Goal: Task Accomplishment & Management: Use online tool/utility

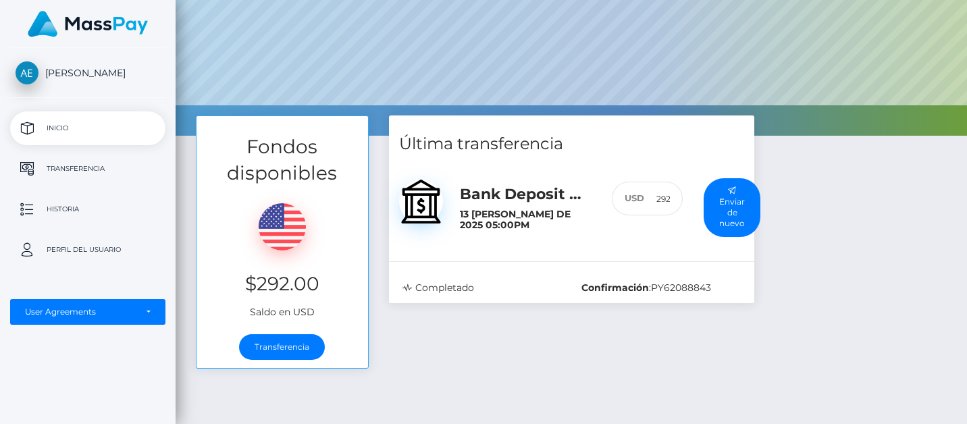
scroll to position [125, 0]
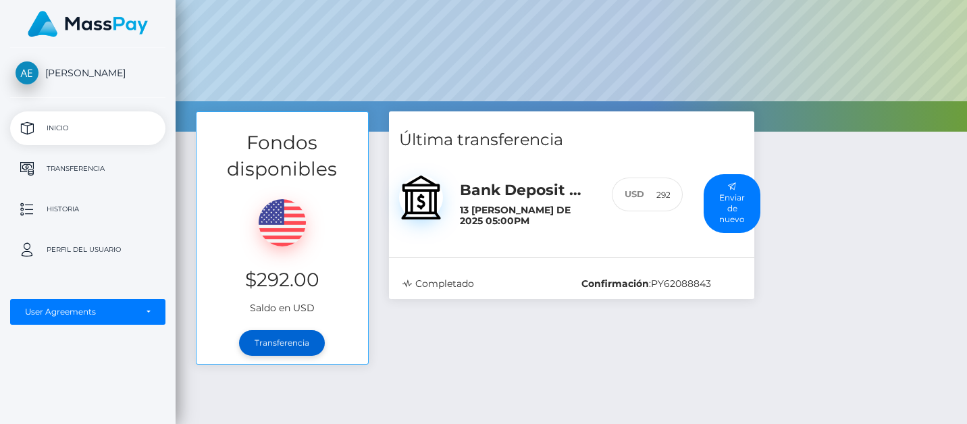
click at [286, 346] on link "Transferencia" at bounding box center [282, 343] width 86 height 26
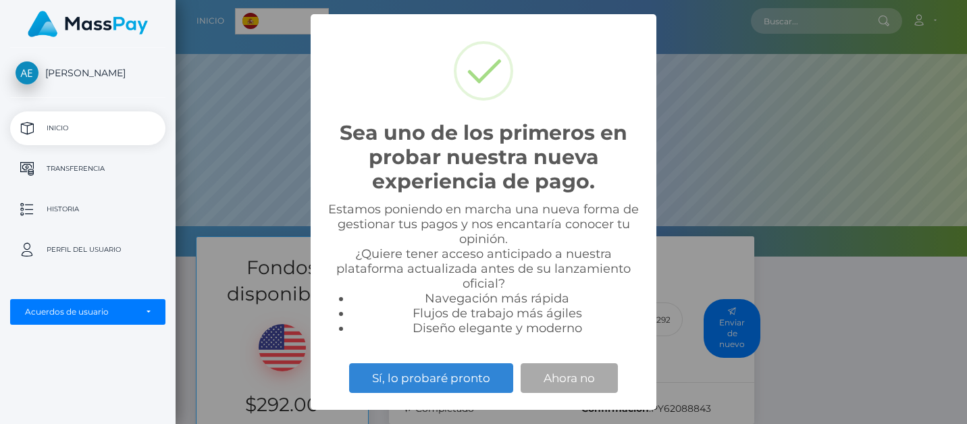
scroll to position [257, 791]
click at [568, 379] on button "Ahora no" at bounding box center [569, 378] width 97 height 30
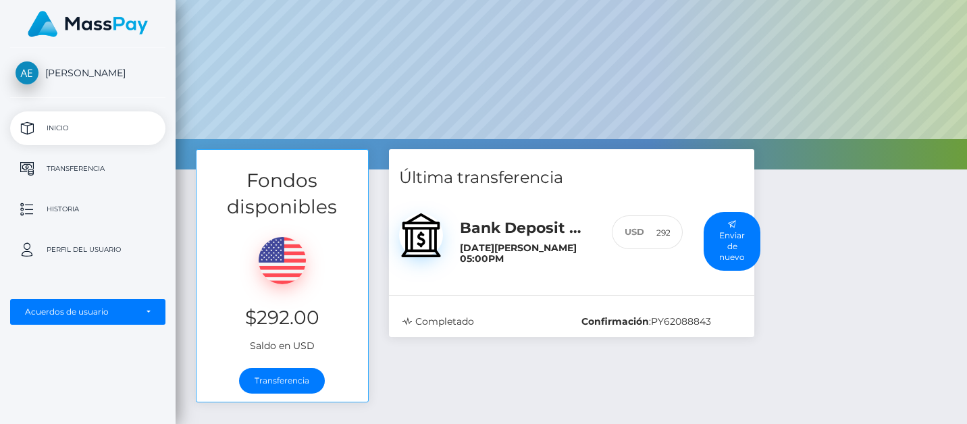
scroll to position [186, 0]
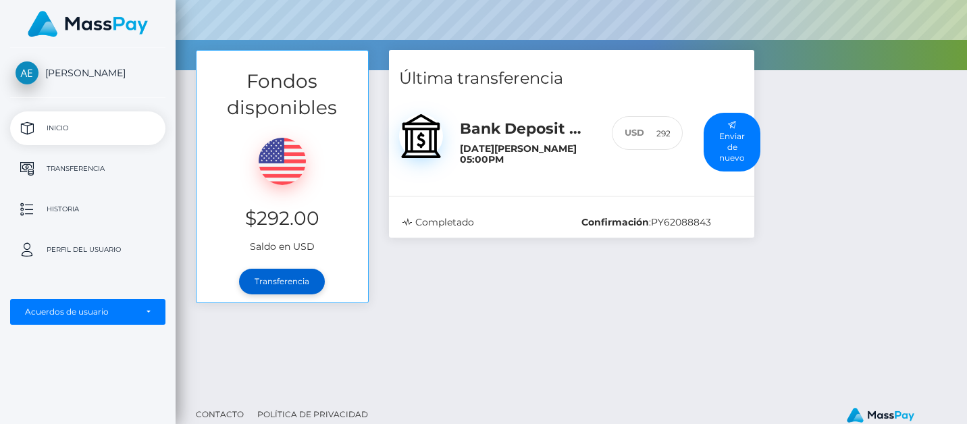
click at [288, 280] on link "Transferencia" at bounding box center [282, 282] width 86 height 26
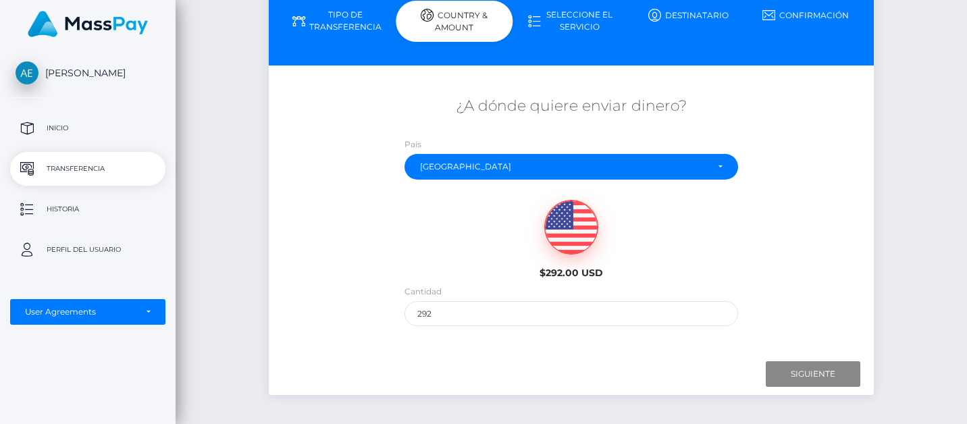
scroll to position [176, 0]
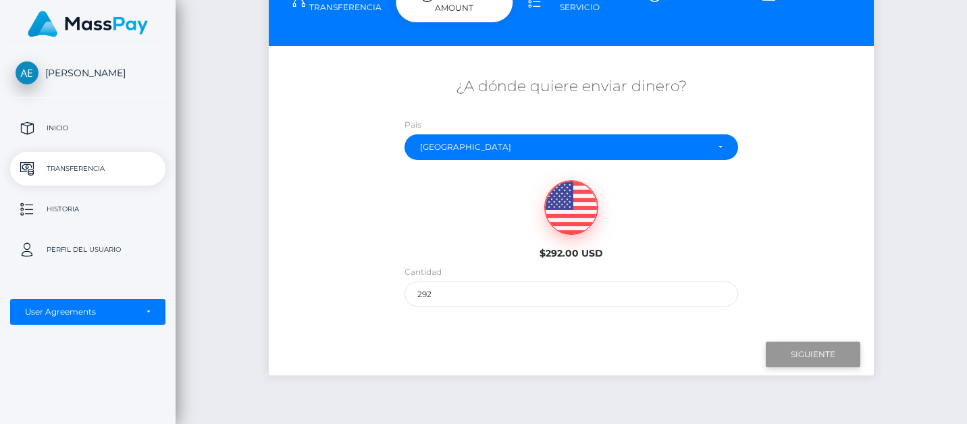
click at [804, 352] on input "Next" at bounding box center [813, 355] width 95 height 26
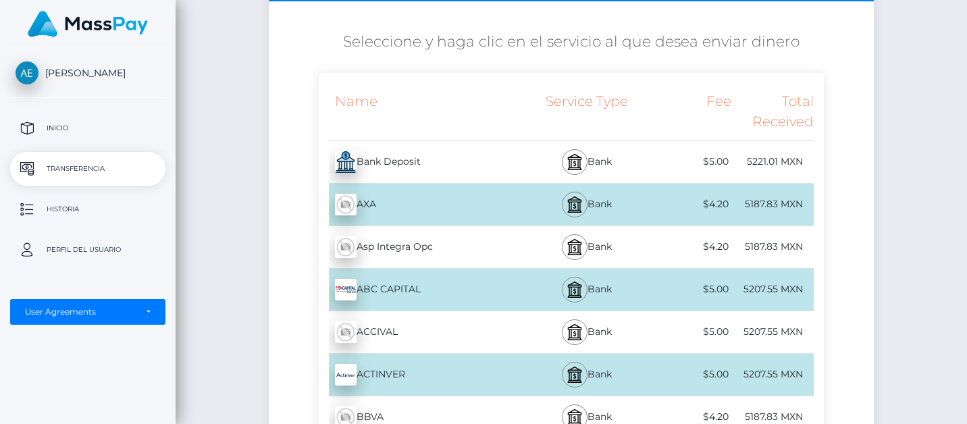
scroll to position [228, 0]
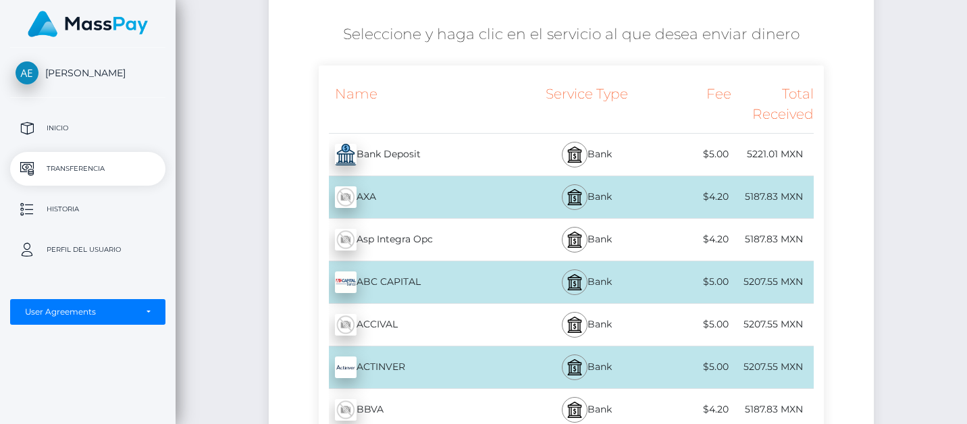
click at [611, 151] on div "Bank" at bounding box center [587, 155] width 124 height 42
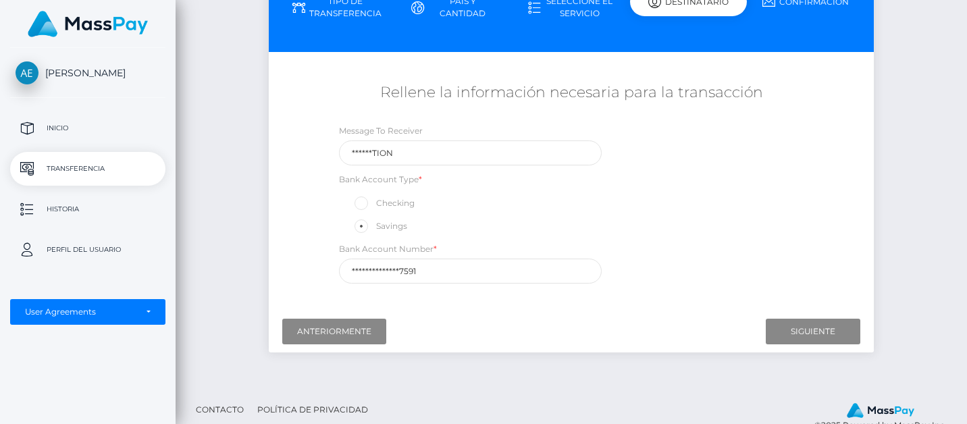
scroll to position [175, 0]
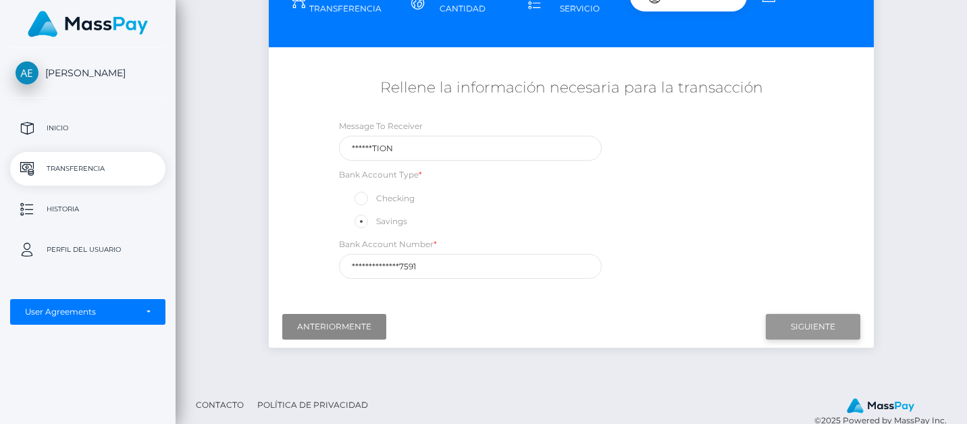
click at [804, 324] on input "Next" at bounding box center [813, 327] width 95 height 26
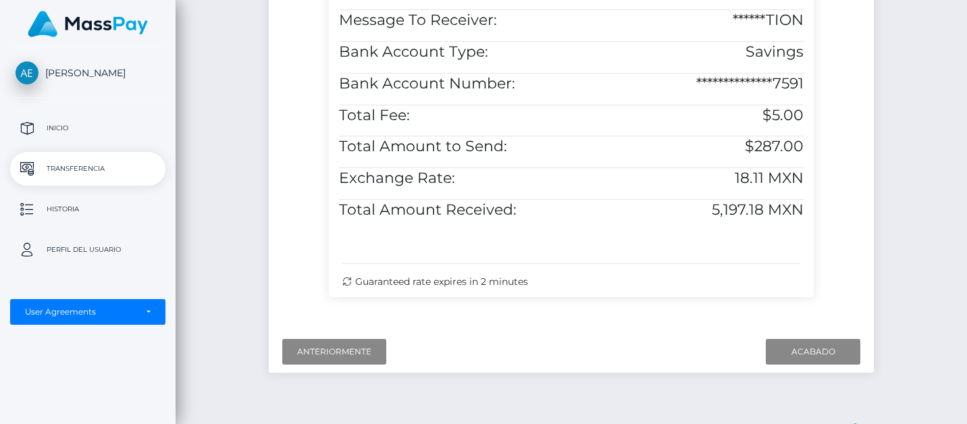
scroll to position [487, 0]
click at [820, 346] on input "Finish" at bounding box center [813, 351] width 95 height 26
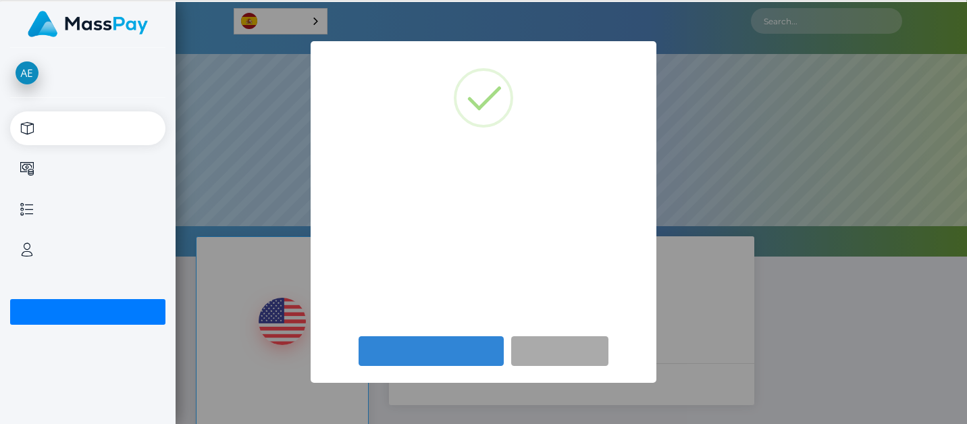
scroll to position [257, 791]
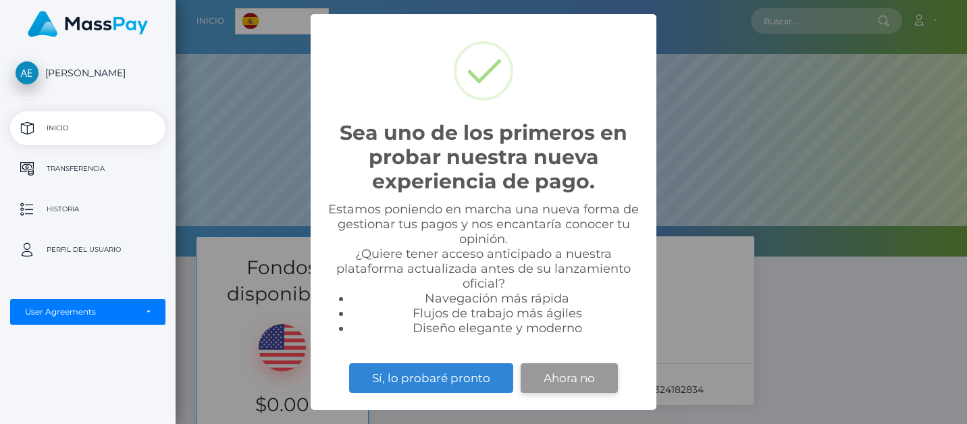
click at [583, 382] on button "Ahora no" at bounding box center [569, 378] width 97 height 30
